Goal: Navigation & Orientation: Understand site structure

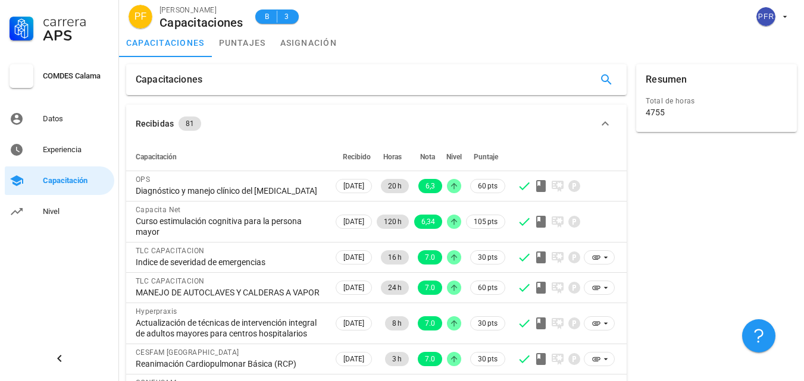
click at [52, 165] on div "Carrera APS COMDES Calama Datos Experiencia Capacitación Nivel" at bounding box center [59, 113] width 119 height 226
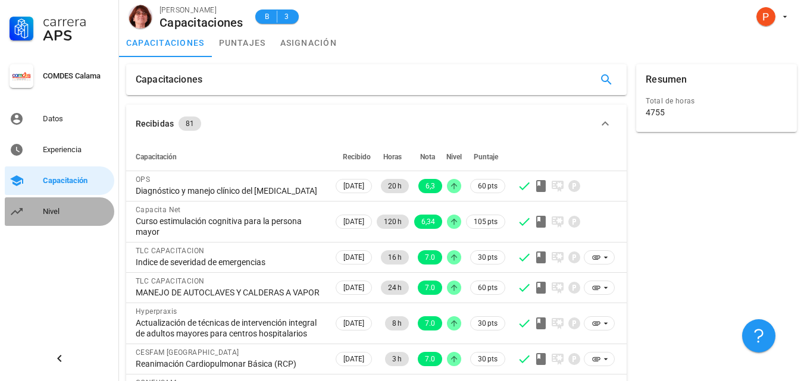
click at [52, 212] on div "Nivel" at bounding box center [76, 212] width 67 height 10
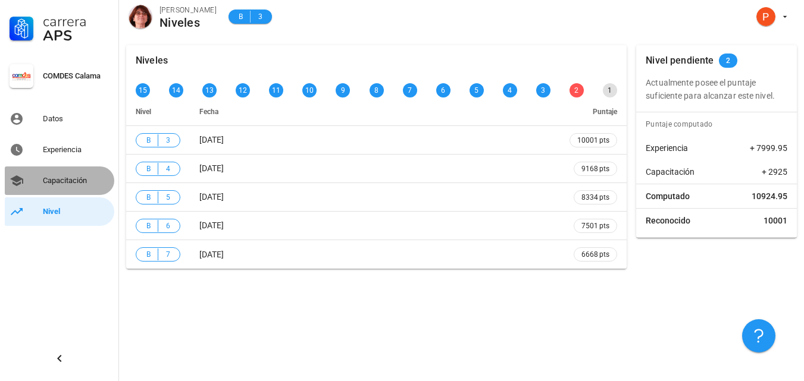
click at [58, 180] on div "Capacitación" at bounding box center [76, 181] width 67 height 10
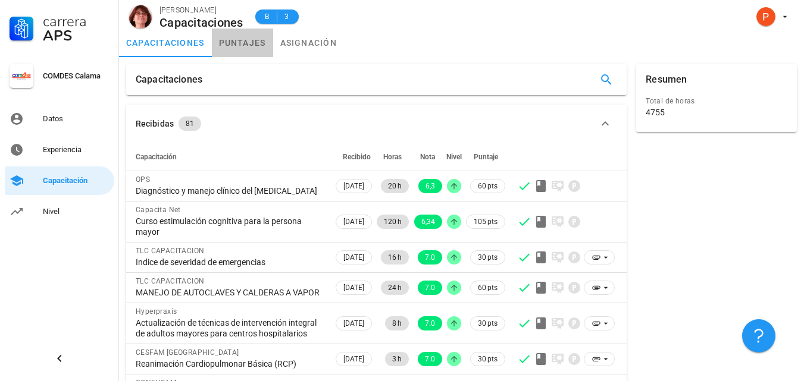
click at [246, 41] on link "puntajes" at bounding box center [242, 43] width 61 height 29
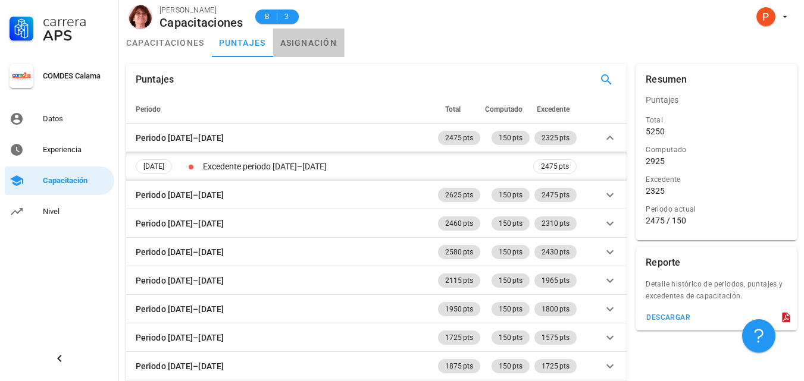
click at [309, 44] on link "asignación" at bounding box center [308, 43] width 71 height 29
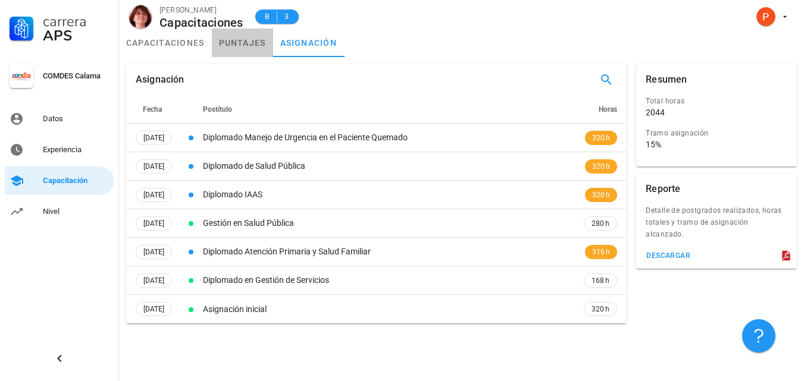
click at [250, 45] on link "puntajes" at bounding box center [242, 43] width 61 height 29
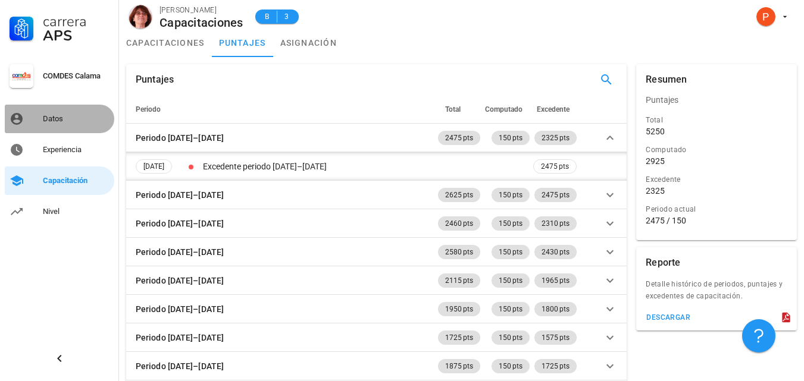
click at [49, 118] on div "Datos" at bounding box center [76, 119] width 67 height 10
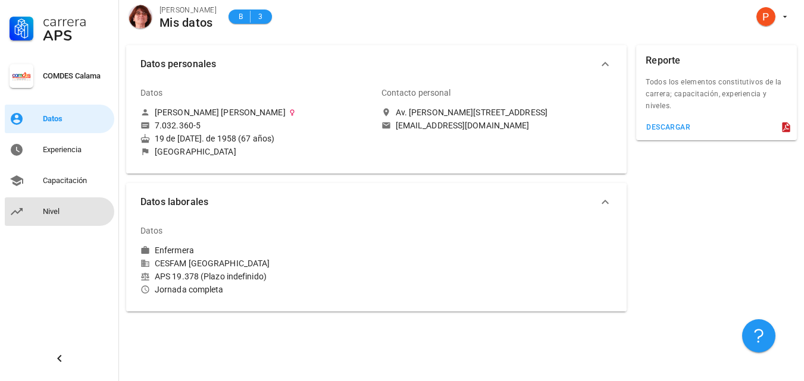
click at [48, 214] on div "Nivel" at bounding box center [76, 212] width 67 height 10
